Goal: Transaction & Acquisition: Purchase product/service

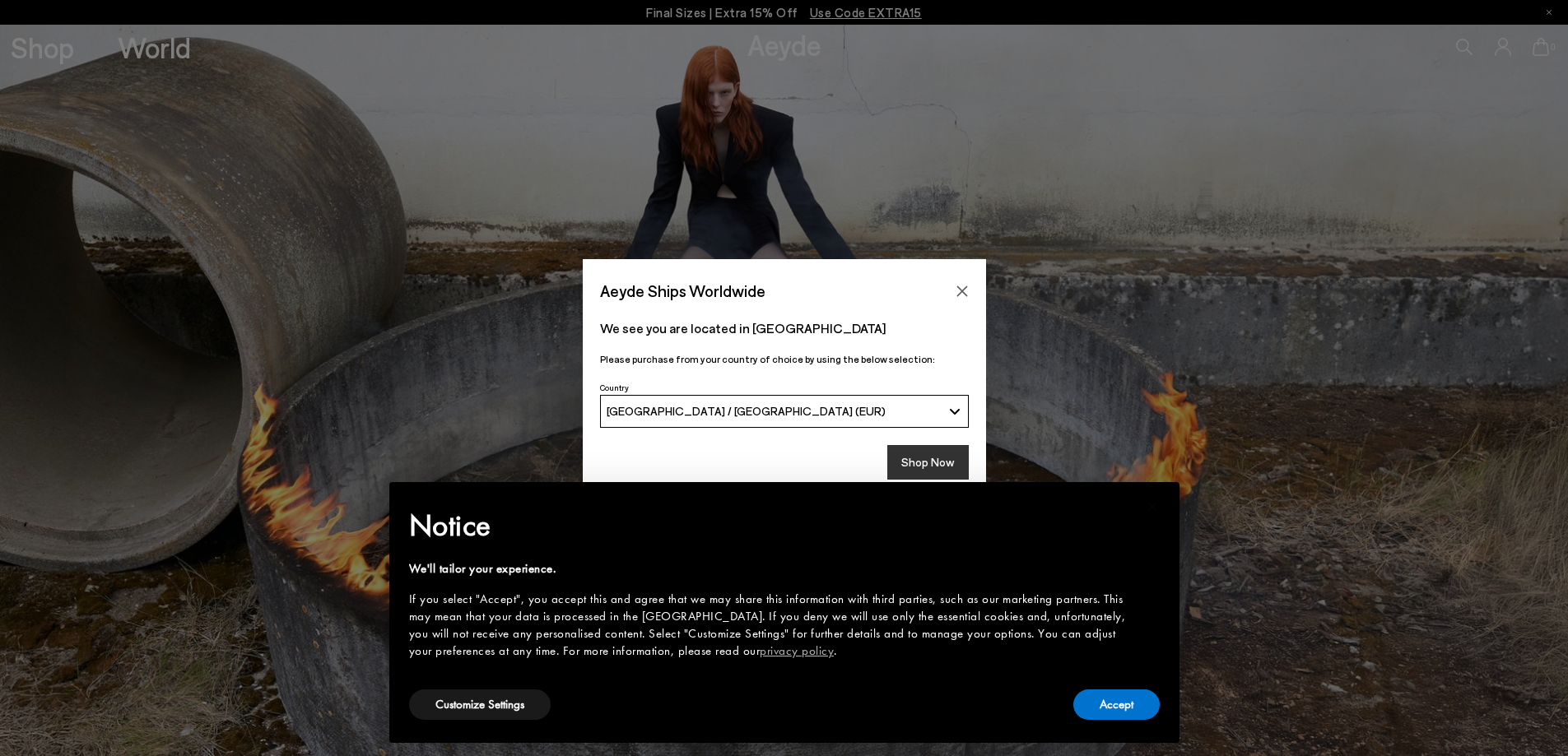
click at [937, 464] on button "Shop Now" at bounding box center [928, 462] width 81 height 34
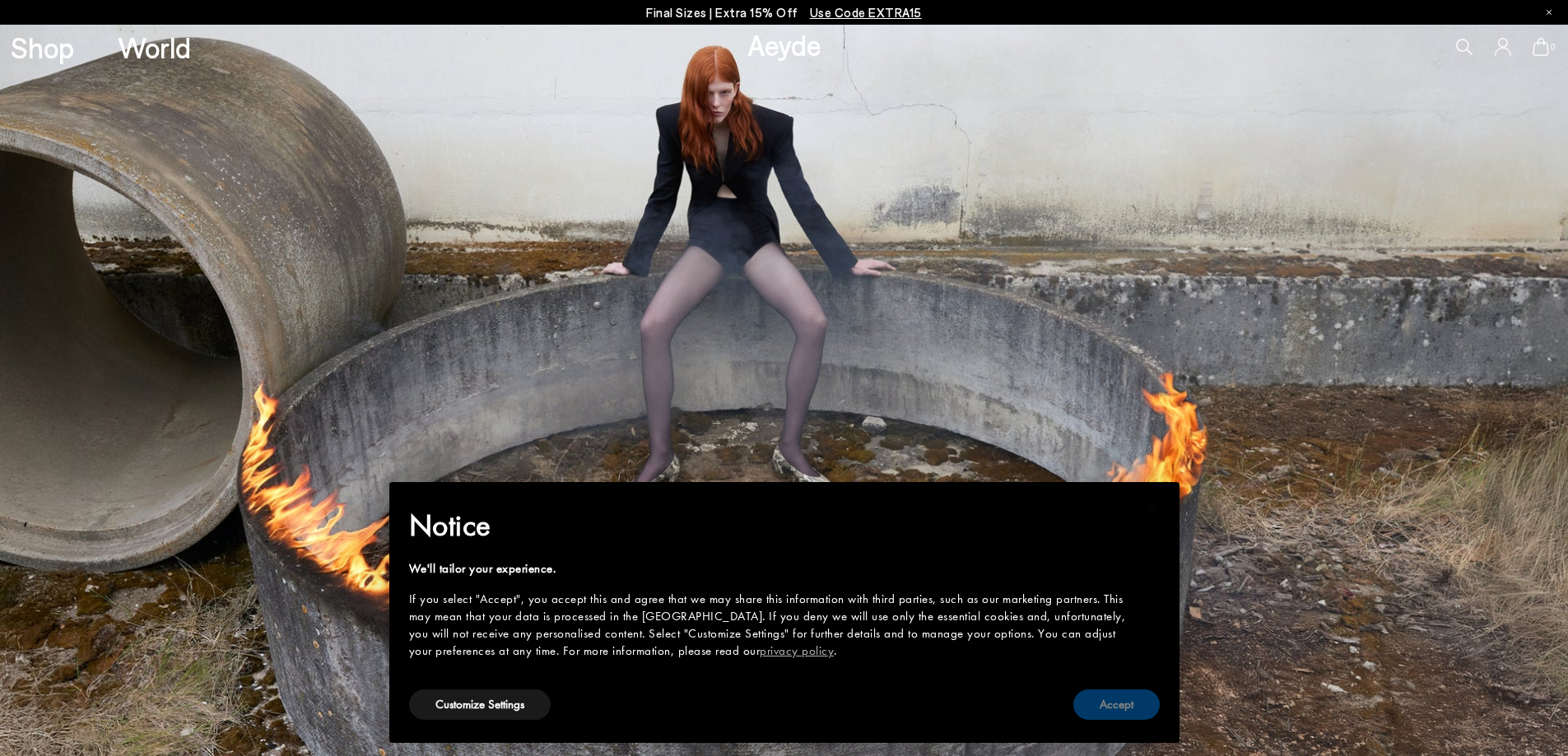
click at [1128, 716] on button "Accept" at bounding box center [1117, 705] width 87 height 31
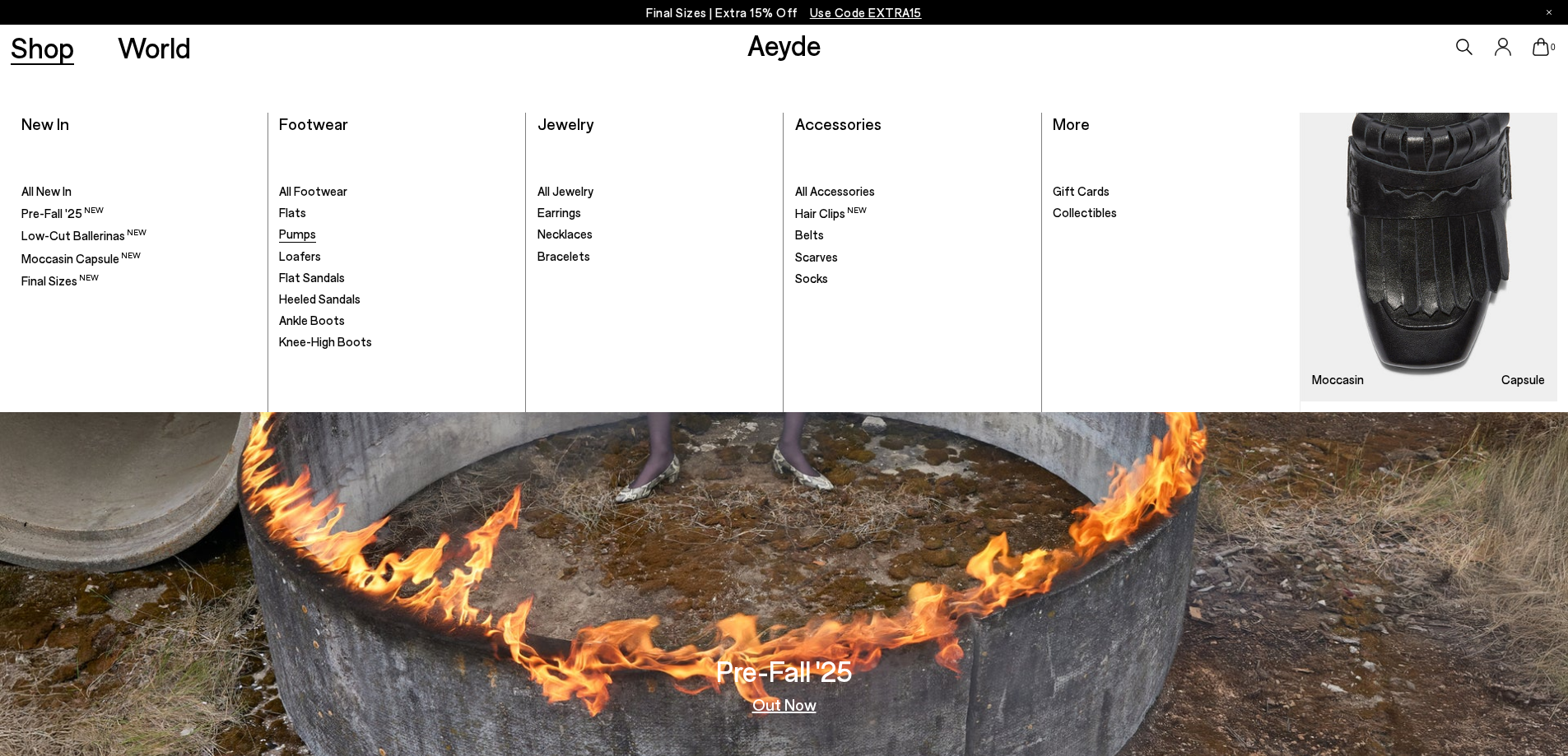
click at [299, 233] on span "Pumps" at bounding box center [297, 233] width 37 height 14
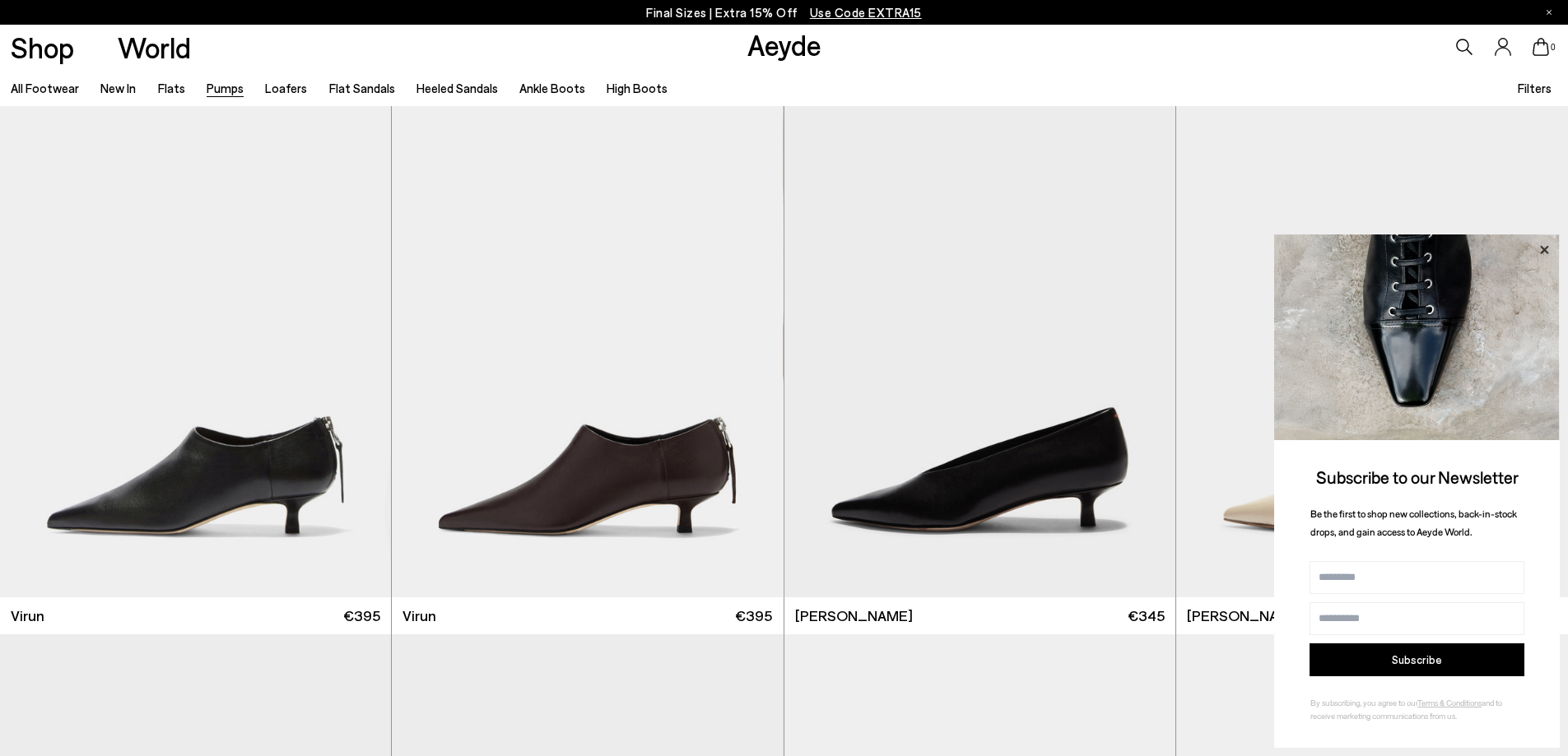
click at [1543, 251] on icon at bounding box center [1544, 249] width 8 height 8
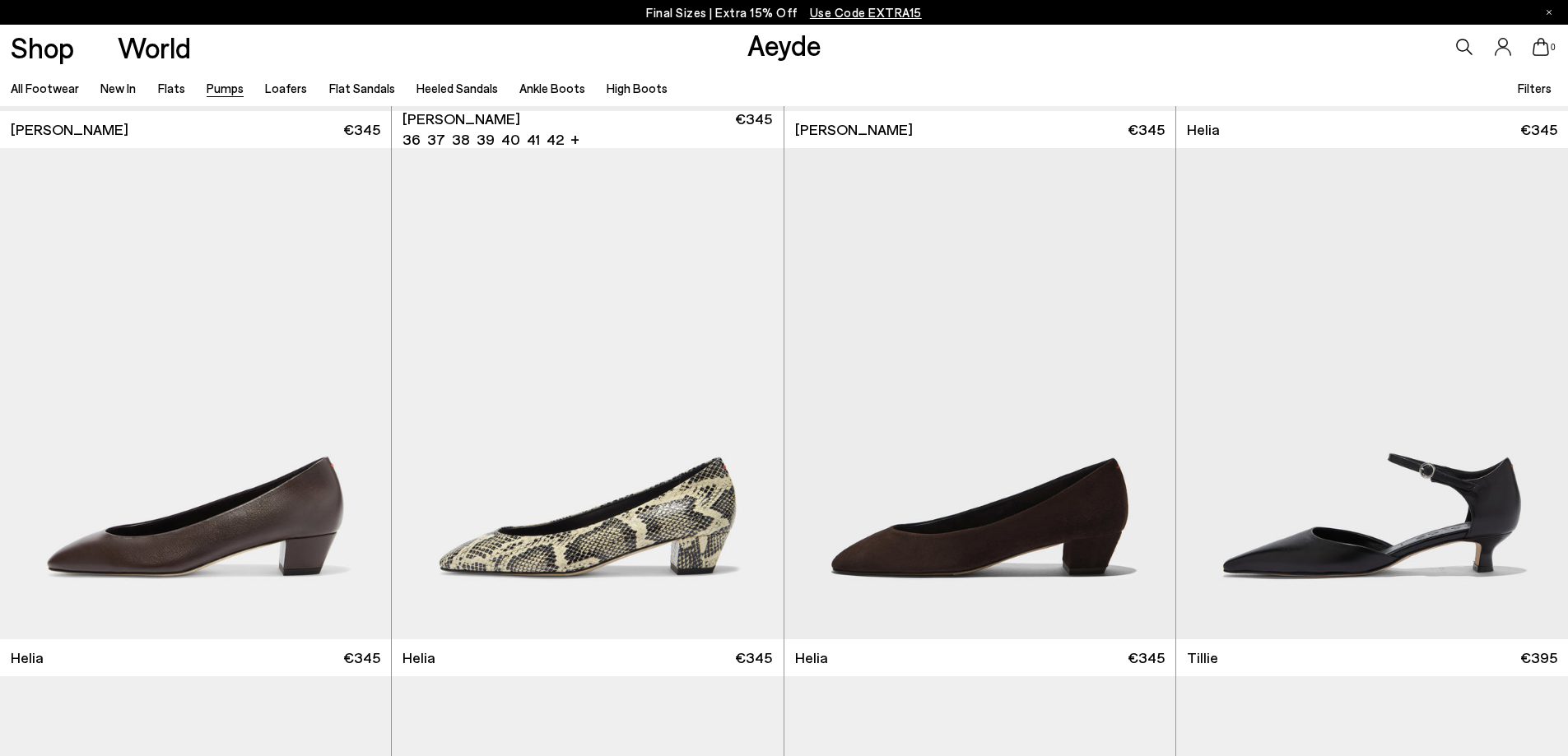
scroll to position [1070, 0]
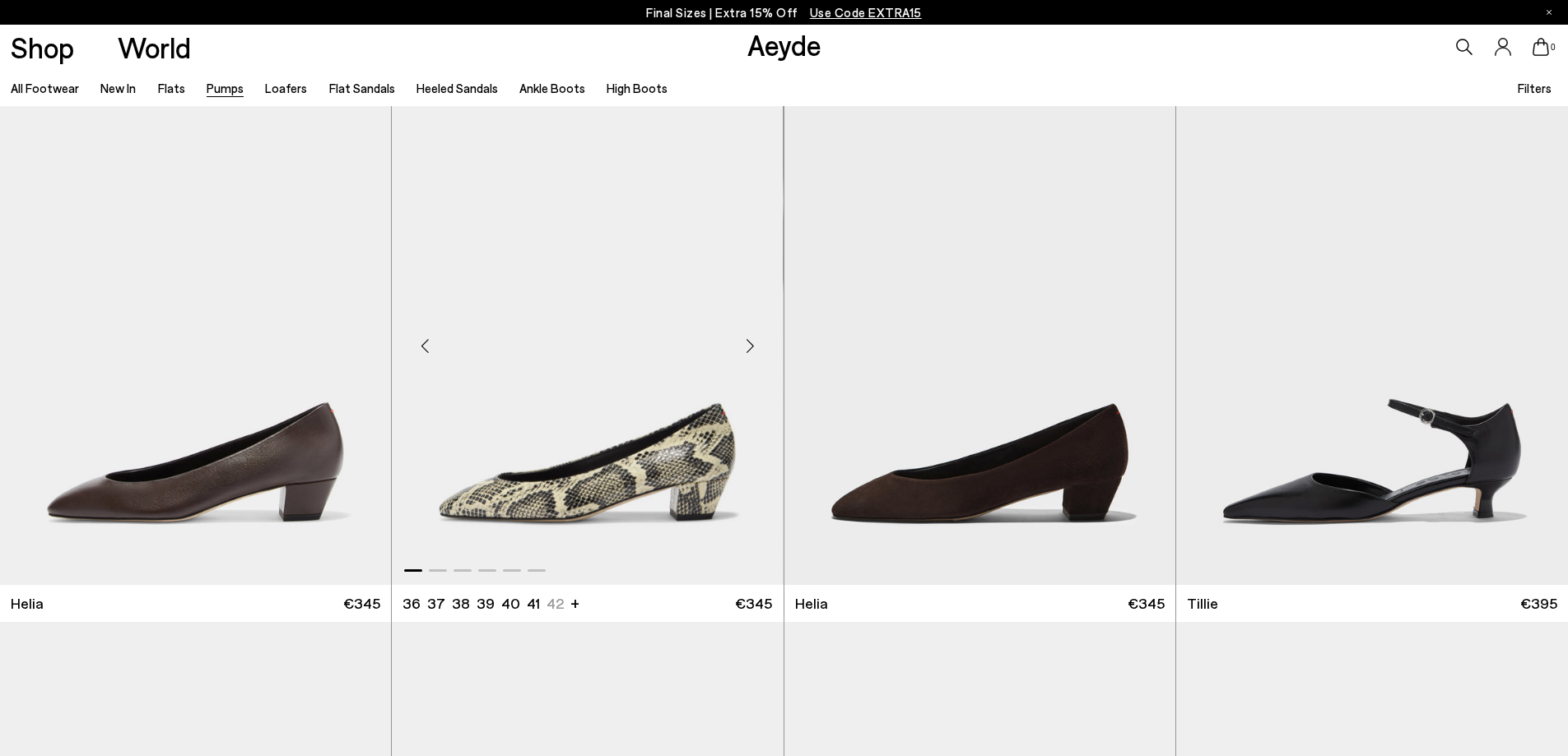
click at [755, 352] on div "Next slide" at bounding box center [751, 345] width 50 height 50
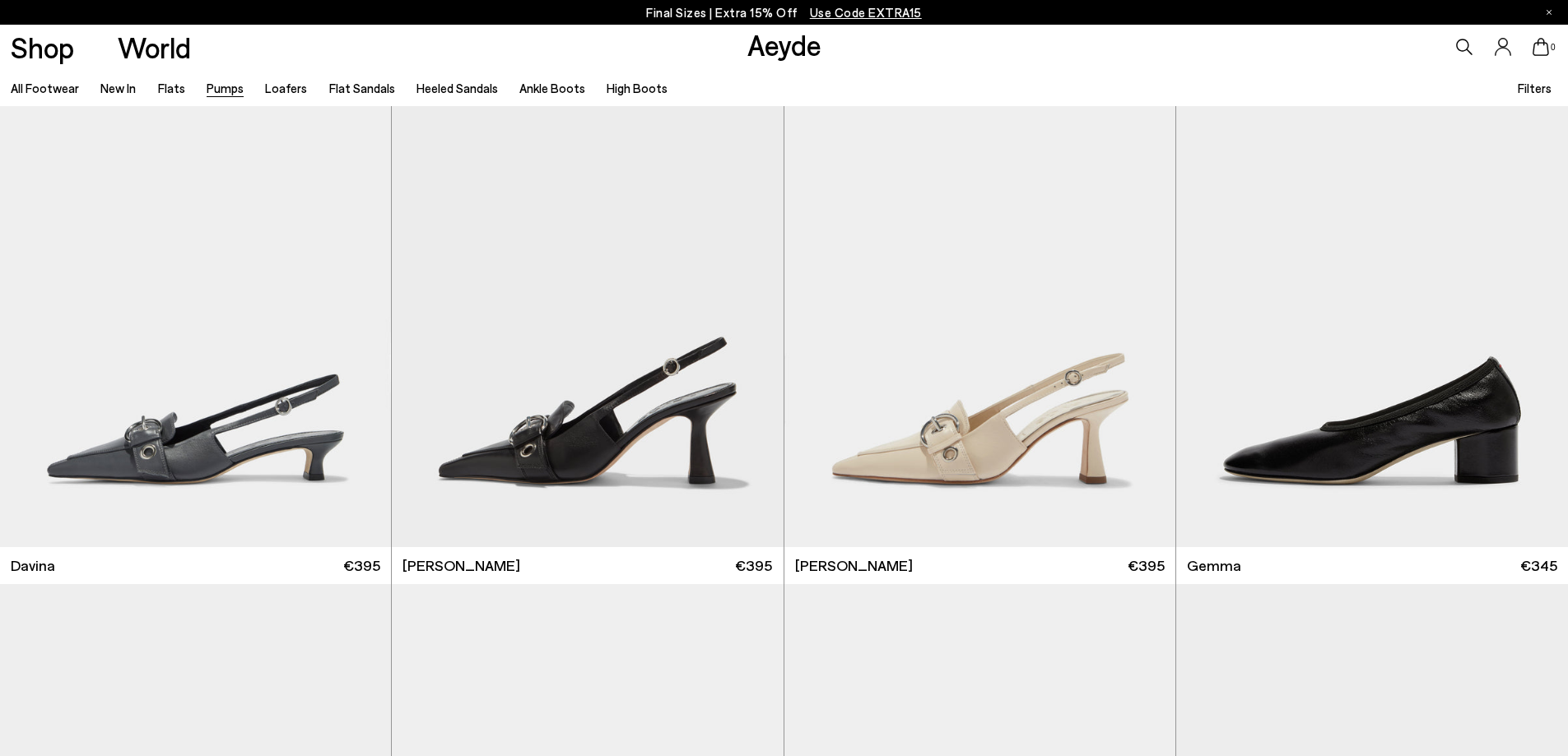
scroll to position [4279, 0]
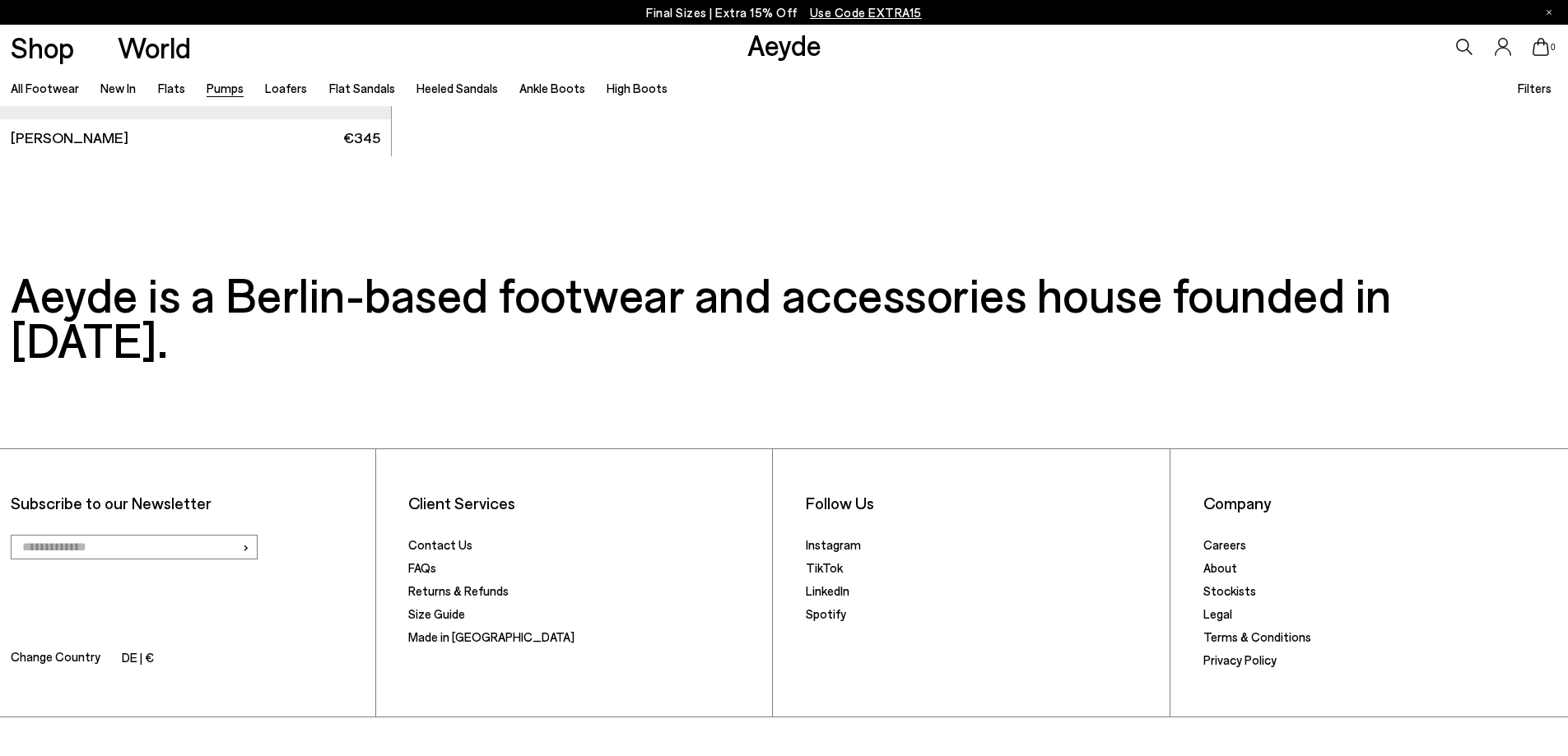
scroll to position [9464, 0]
